Goal: Task Accomplishment & Management: Complete application form

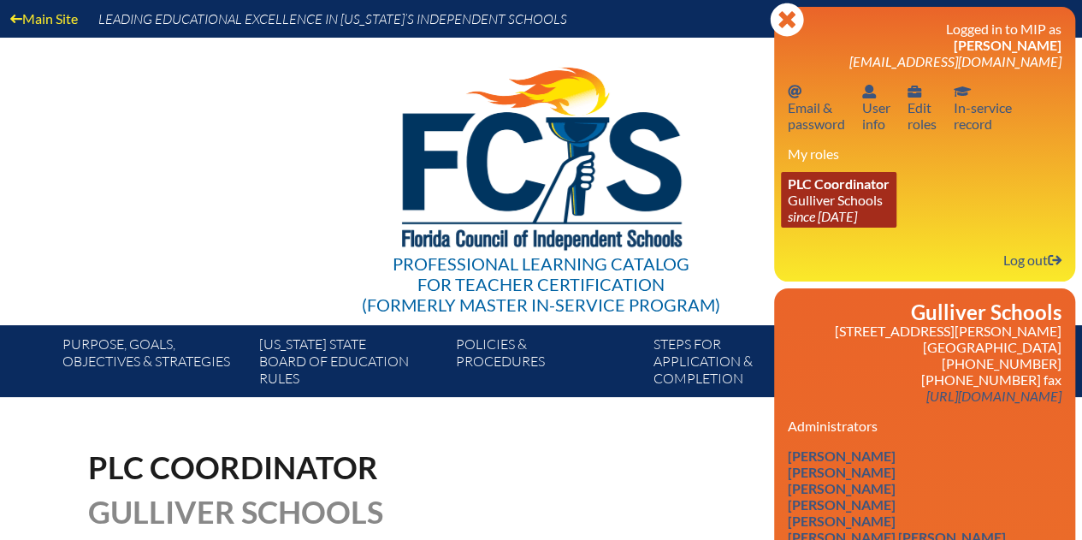
click at [844, 196] on link "PLC Coordinator Gulliver Schools since 2017 Jun 27" at bounding box center [839, 200] width 116 height 56
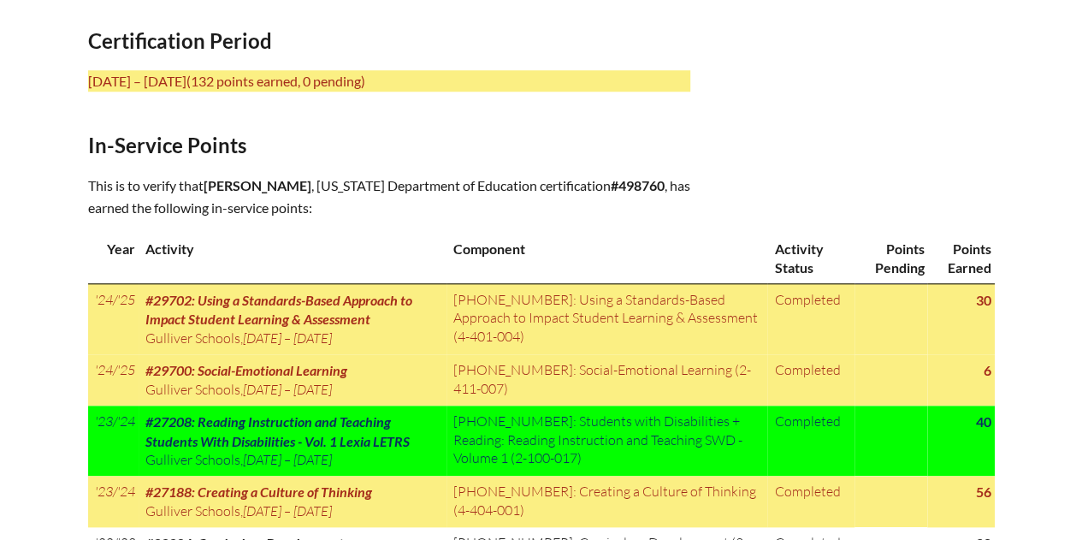
scroll to position [770, 0]
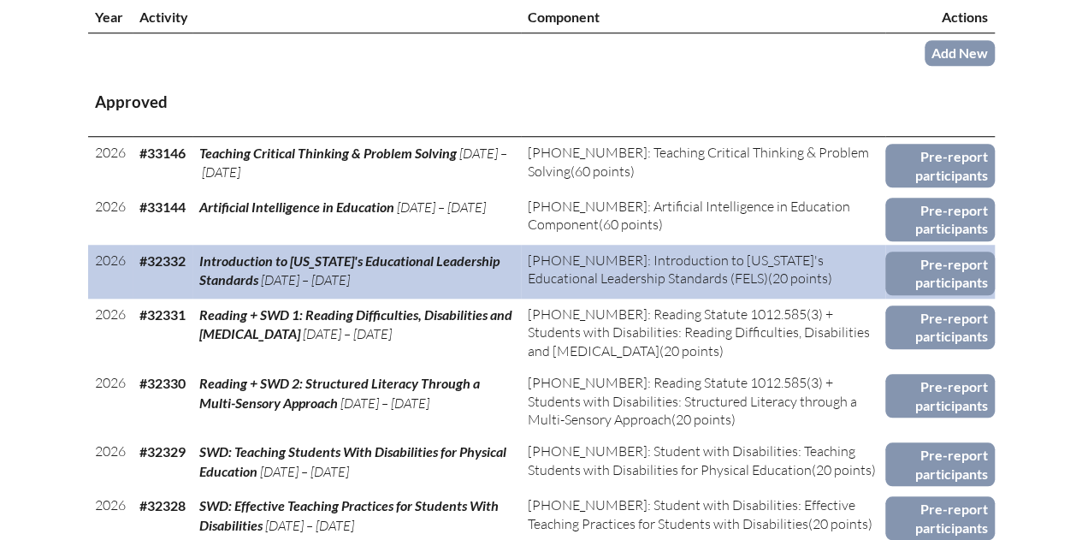
scroll to position [770, 0]
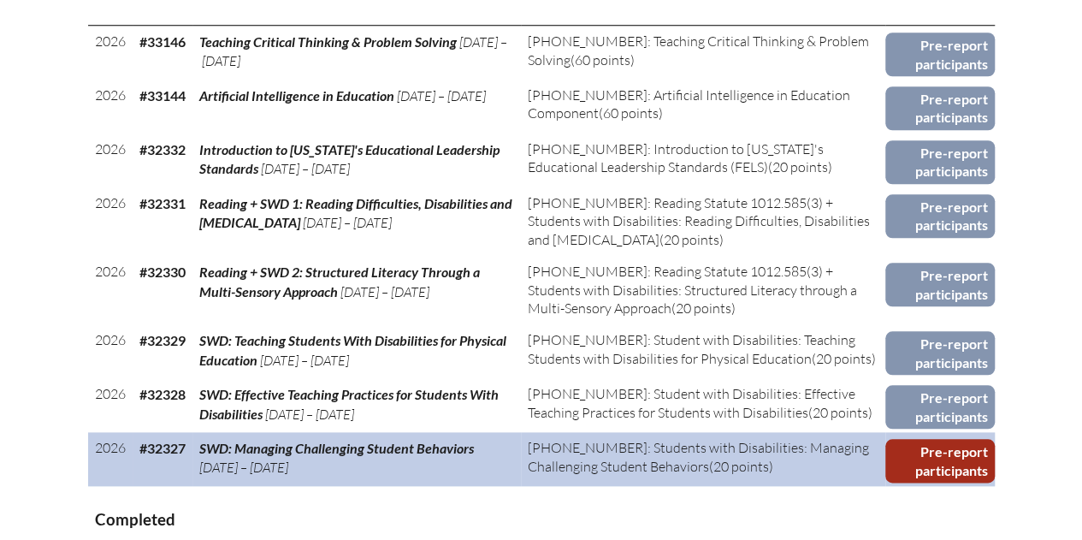
click at [939, 465] on link "Pre-report participants" at bounding box center [940, 461] width 109 height 44
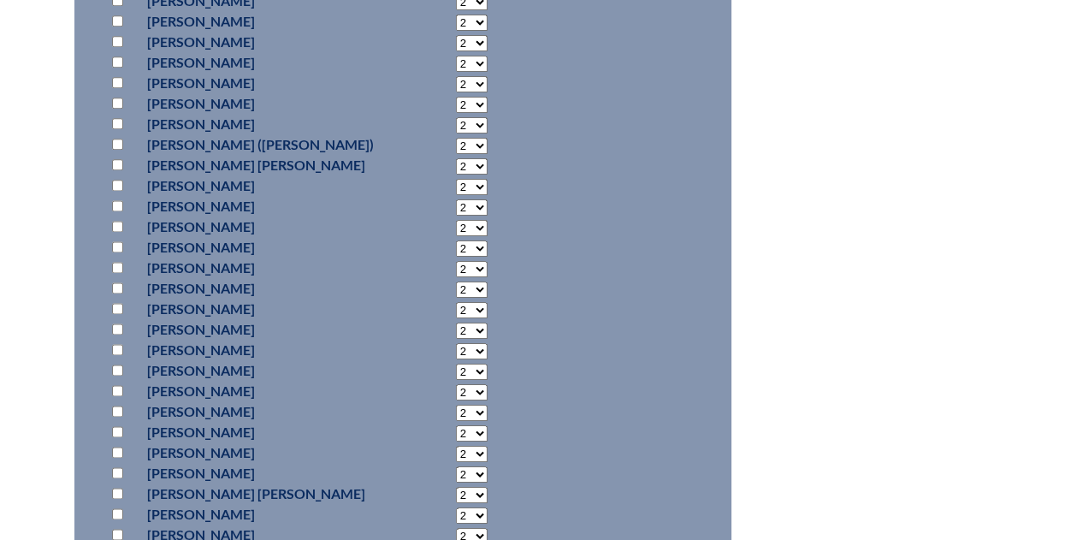
scroll to position [4364, 0]
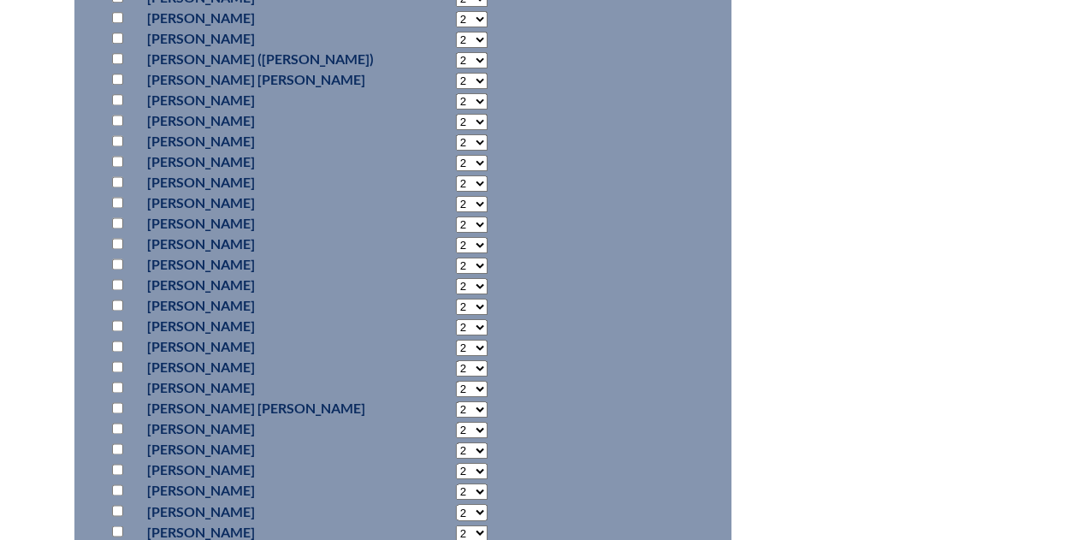
click at [115, 197] on input "checkbox" at bounding box center [117, 202] width 11 height 11
checkbox input "true"
click at [472, 200] on select "2 3 4 5 6 7 8 9 10 11 12 13 14 15 16 17 18 19 20 0" at bounding box center [472, 204] width 32 height 16
select select "20"
click at [456, 196] on select "2 3 4 5 6 7 8 9 10 11 12 13 14 15 16 17 18 19 20 0" at bounding box center [472, 204] width 32 height 16
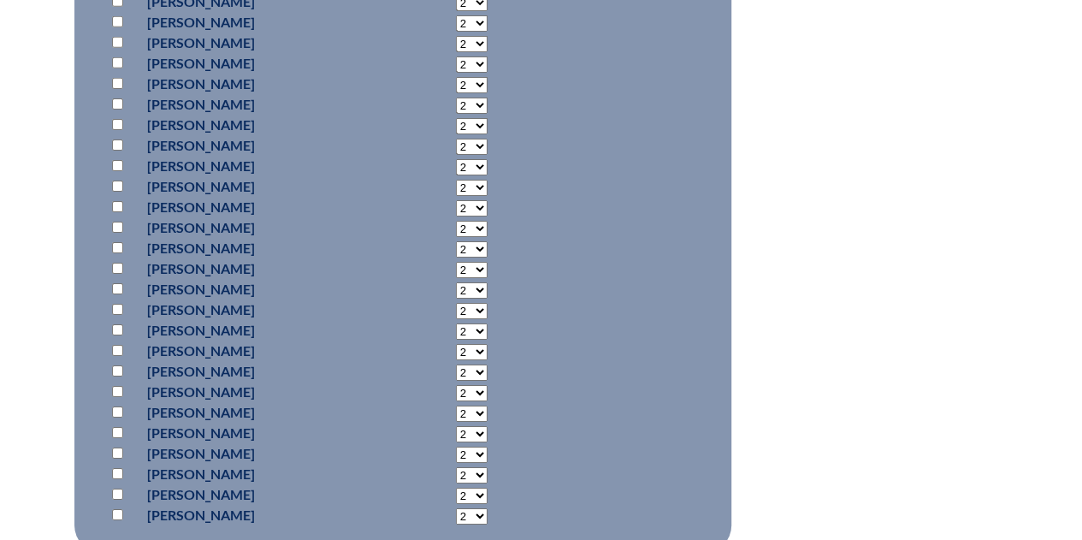
scroll to position [6246, 0]
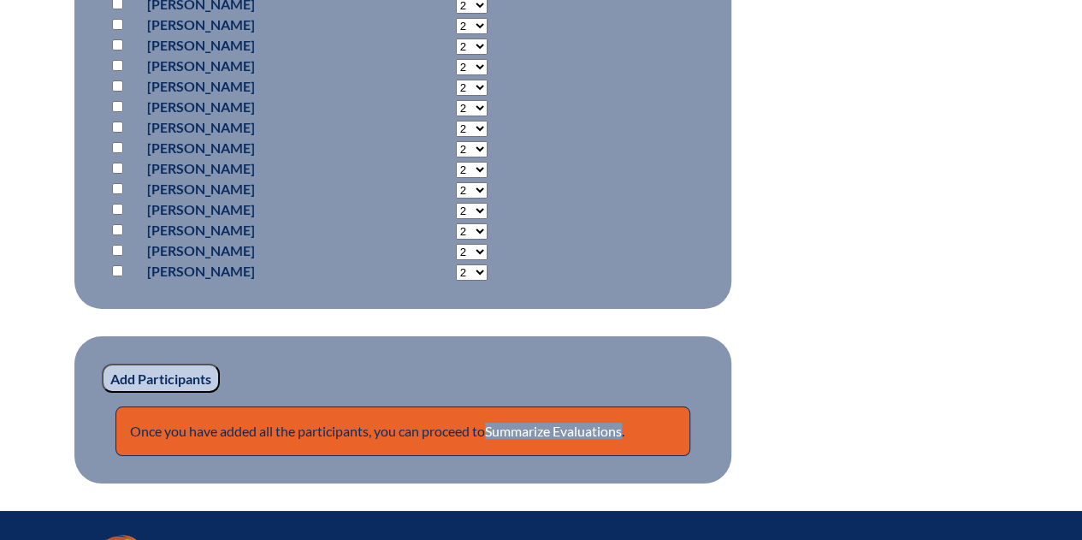
click at [193, 374] on input "Add Participants" at bounding box center [161, 378] width 118 height 29
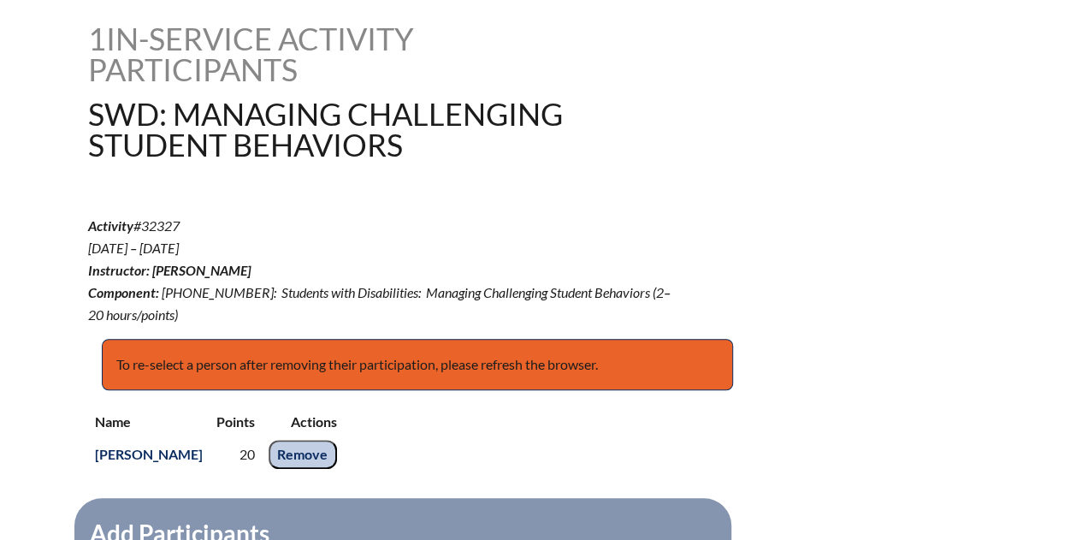
scroll to position [522, 0]
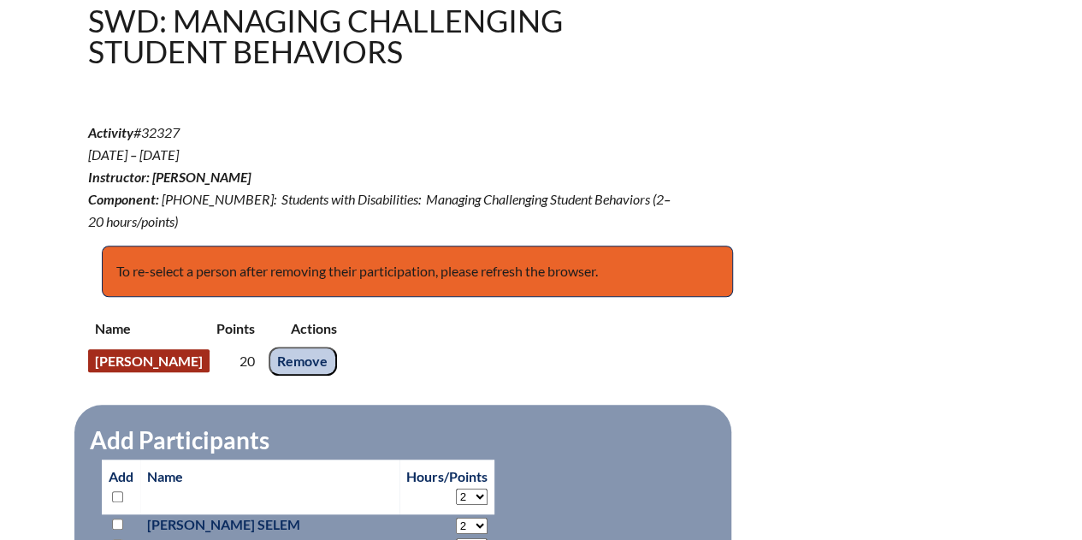
click at [173, 358] on link "Michele Noblet" at bounding box center [148, 360] width 121 height 23
